Goal: Entertainment & Leisure: Consume media (video, audio)

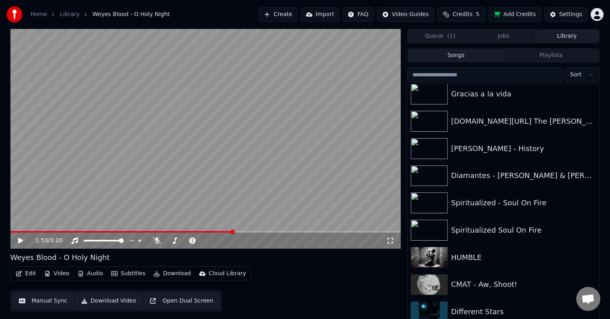
scroll to position [1190, 0]
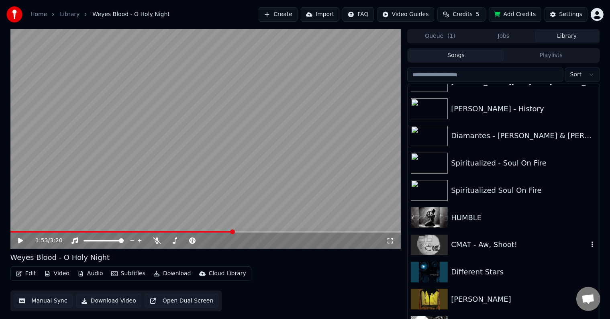
drag, startPoint x: 501, startPoint y: 241, endPoint x: 345, endPoint y: 264, distance: 157.0
click at [501, 242] on div "CMAT - Aw, Shoot!" at bounding box center [519, 244] width 137 height 11
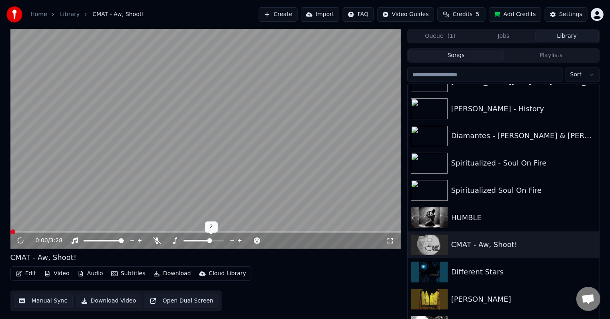
click at [203, 238] on div at bounding box center [211, 240] width 65 height 8
click at [202, 240] on span at bounding box center [196, 241] width 27 height 2
click at [199, 241] on div at bounding box center [211, 240] width 65 height 8
click at [195, 238] on div at bounding box center [211, 240] width 65 height 8
click at [196, 239] on div at bounding box center [211, 240] width 65 height 8
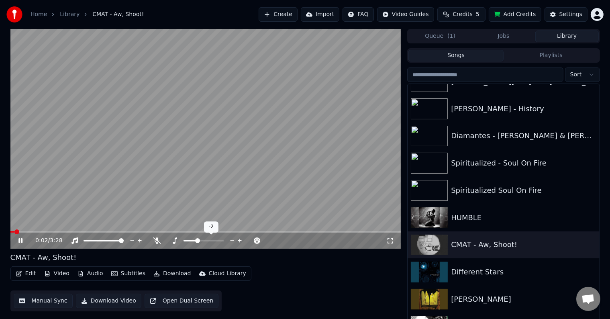
click at [197, 240] on span at bounding box center [189, 241] width 13 height 2
click at [232, 242] on icon at bounding box center [232, 240] width 8 height 8
click at [13, 232] on span at bounding box center [86, 232] width 152 height 2
click at [233, 240] on icon at bounding box center [232, 240] width 4 height 1
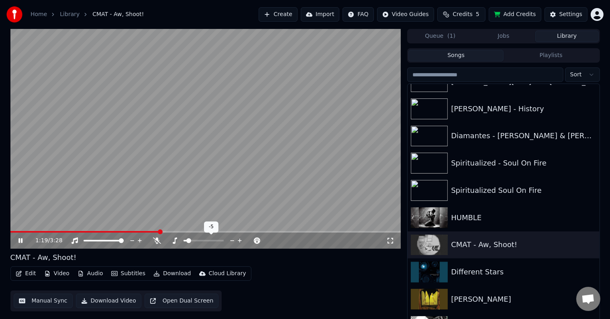
click at [232, 240] on icon at bounding box center [232, 240] width 8 height 8
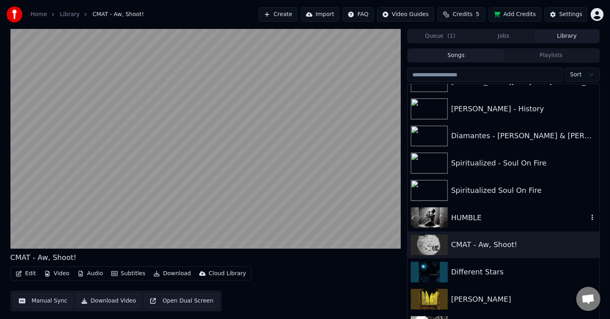
click at [515, 224] on div "HUMBLE" at bounding box center [502, 217] width 191 height 27
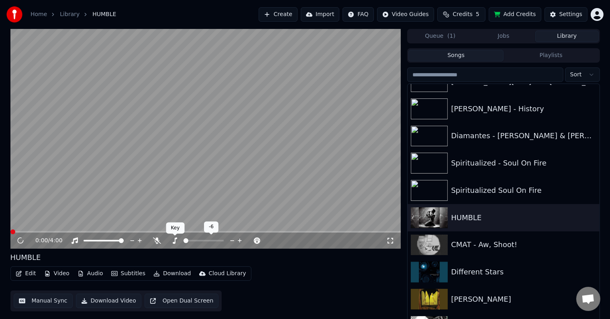
click at [175, 244] on icon at bounding box center [175, 240] width 8 height 6
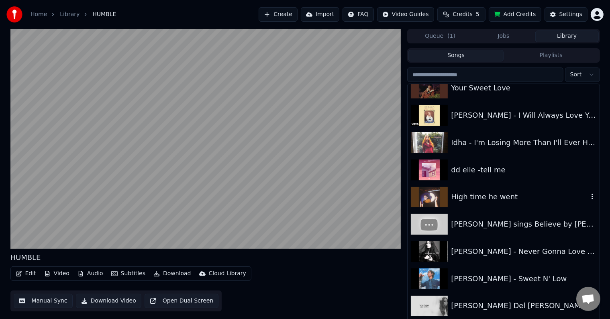
scroll to position [1712, 0]
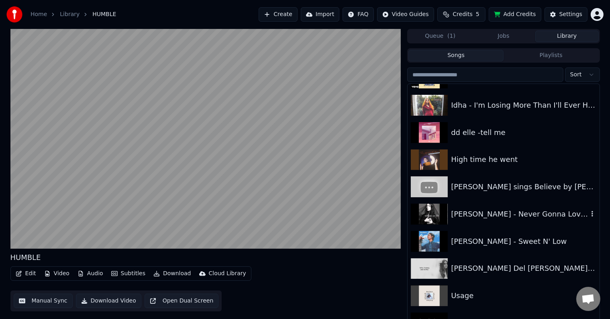
click at [508, 216] on div "[PERSON_NAME] - Never Gonna Love Again" at bounding box center [519, 213] width 137 height 11
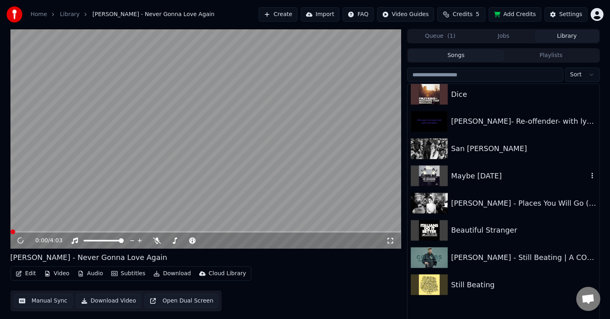
scroll to position [1993, 0]
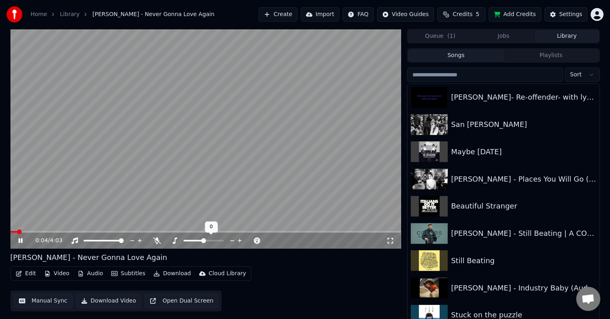
click at [197, 240] on span at bounding box center [193, 241] width 20 height 2
click at [507, 234] on div "[PERSON_NAME] - Still Beating | A COLORS SHOW" at bounding box center [519, 233] width 137 height 11
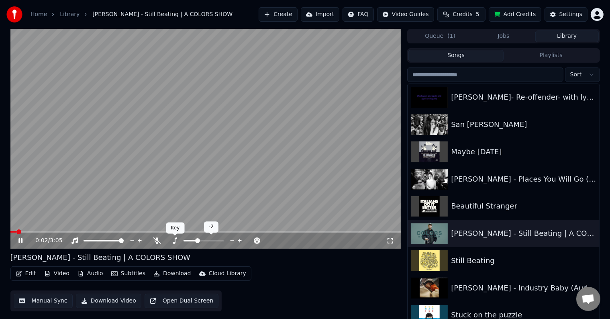
click at [175, 240] on icon at bounding box center [175, 240] width 4 height 6
click at [238, 238] on icon at bounding box center [240, 240] width 8 height 8
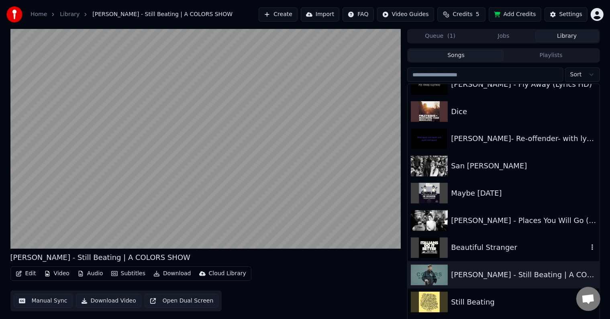
scroll to position [1952, 0]
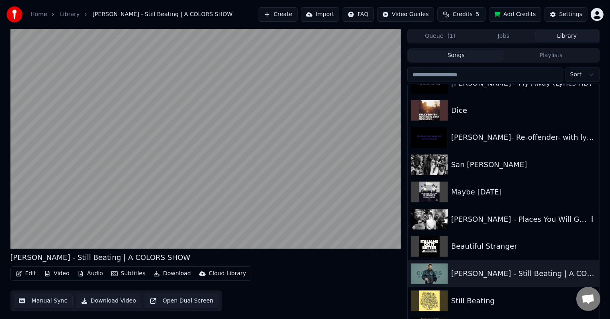
click at [500, 218] on div "[PERSON_NAME] - Places You Will Go (Official Video)" at bounding box center [519, 219] width 137 height 11
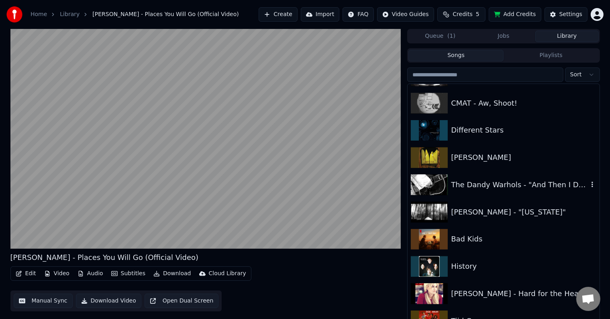
scroll to position [1310, 0]
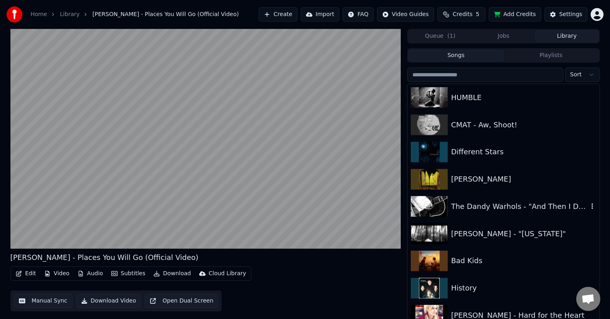
click at [478, 206] on div "The Dandy Warhols - "And Then I Dreamt of Yes"" at bounding box center [519, 206] width 137 height 11
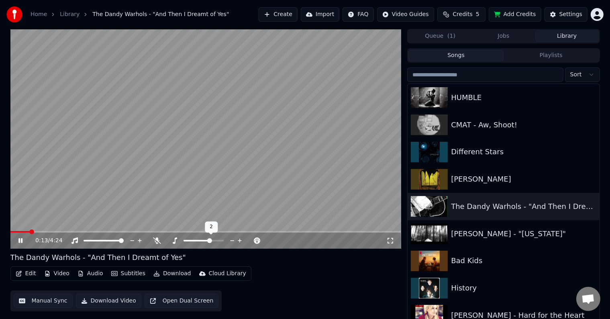
click at [209, 239] on span at bounding box center [209, 240] width 5 height 5
click at [215, 238] on span at bounding box center [216, 240] width 5 height 5
click at [193, 239] on icon at bounding box center [192, 240] width 6 height 6
click at [112, 240] on span at bounding box center [103, 241] width 40 height 2
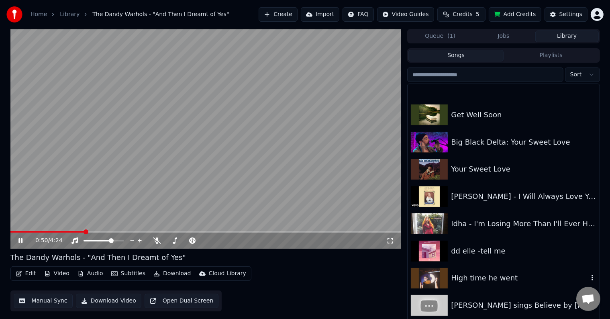
scroll to position [1631, 0]
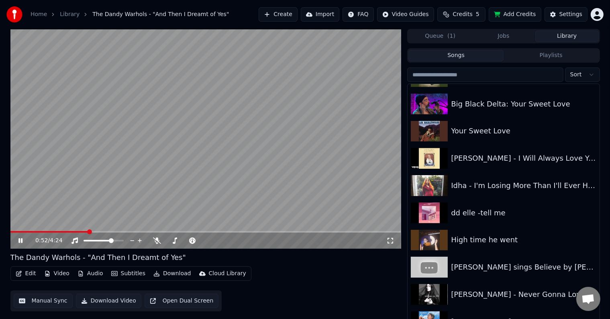
drag, startPoint x: 214, startPoint y: 160, endPoint x: 454, endPoint y: 5, distance: 285.7
click at [216, 158] on video at bounding box center [205, 139] width 391 height 220
